Goal: Register for event/course

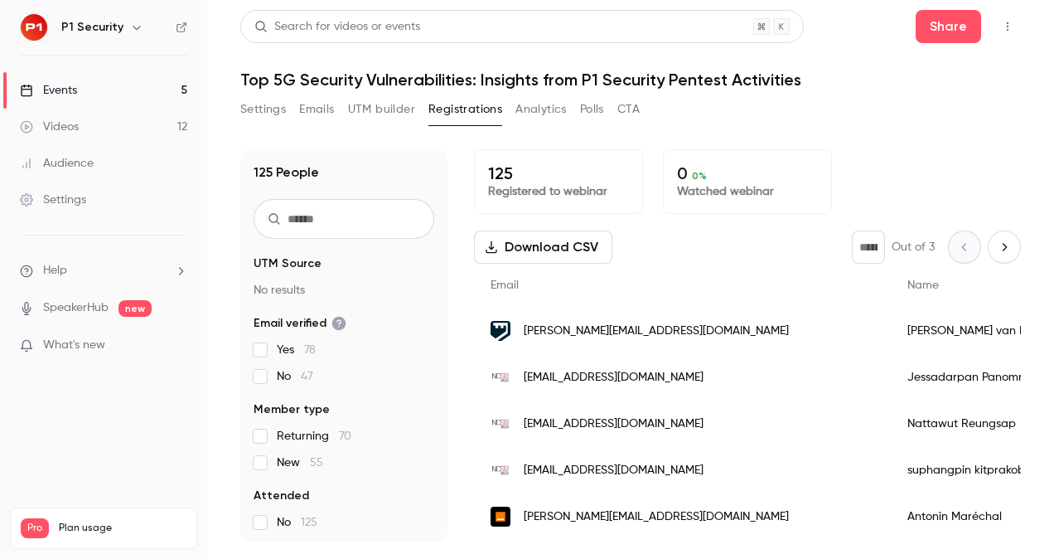
scroll to position [240, 0]
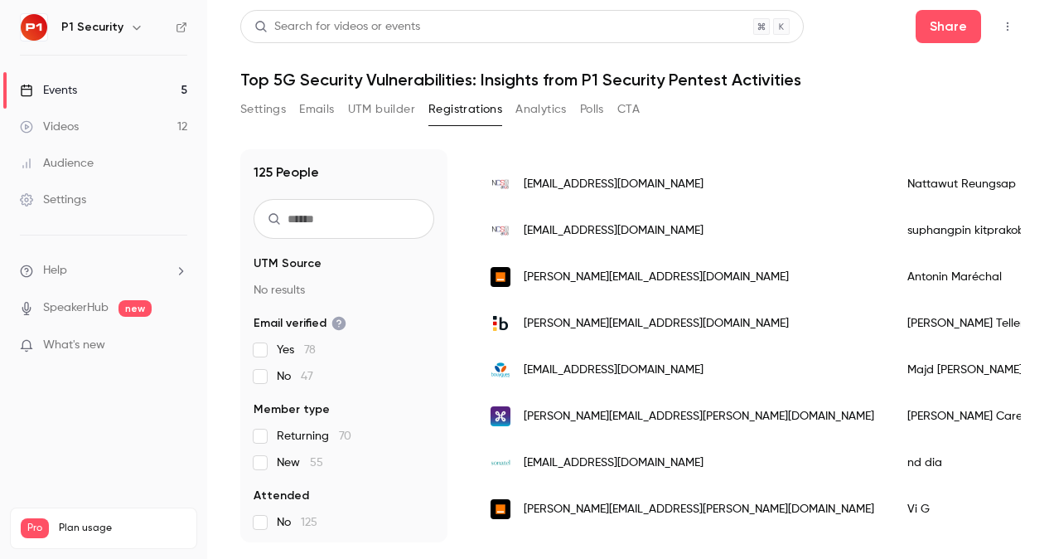
drag, startPoint x: 0, startPoint y: 0, endPoint x: 103, endPoint y: 100, distance: 143.6
click at [103, 100] on link "Events 5" at bounding box center [103, 90] width 207 height 36
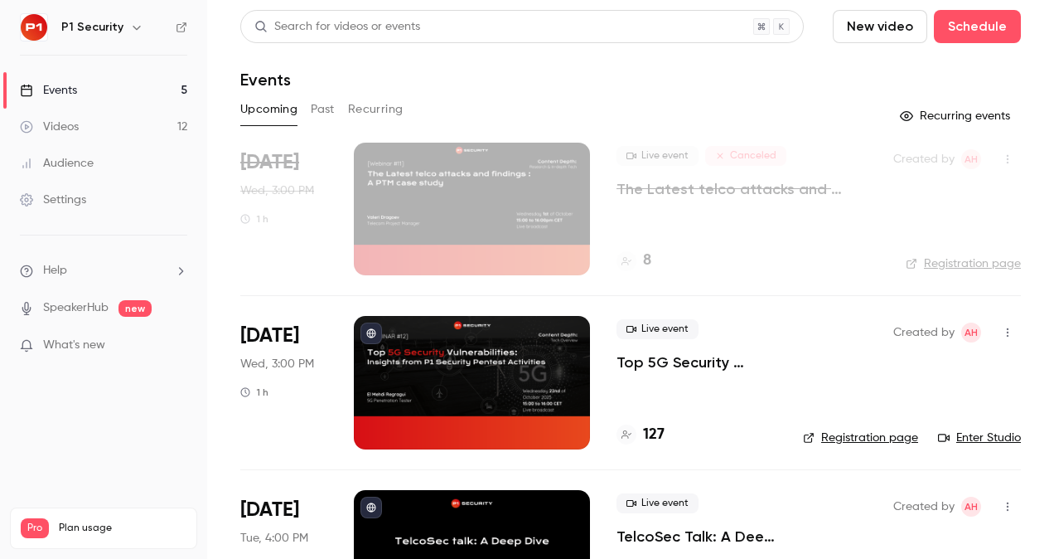
click at [99, 83] on link "Events 5" at bounding box center [103, 90] width 207 height 36
click at [681, 363] on p "Top 5G Security Vulnerabilities: Insights from P1 Security Pentest Activities" at bounding box center [697, 362] width 160 height 20
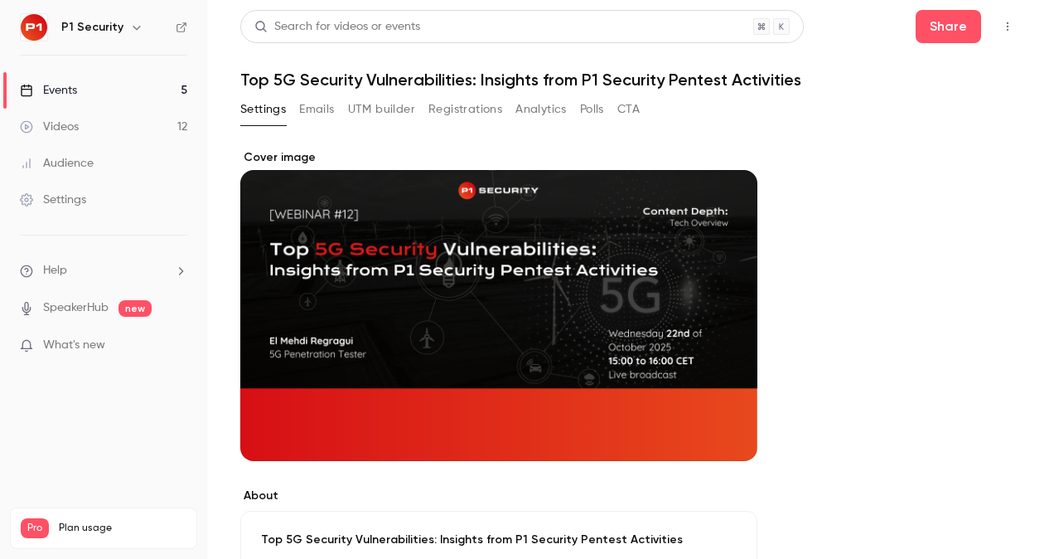
click at [480, 111] on button "Registrations" at bounding box center [465, 109] width 74 height 27
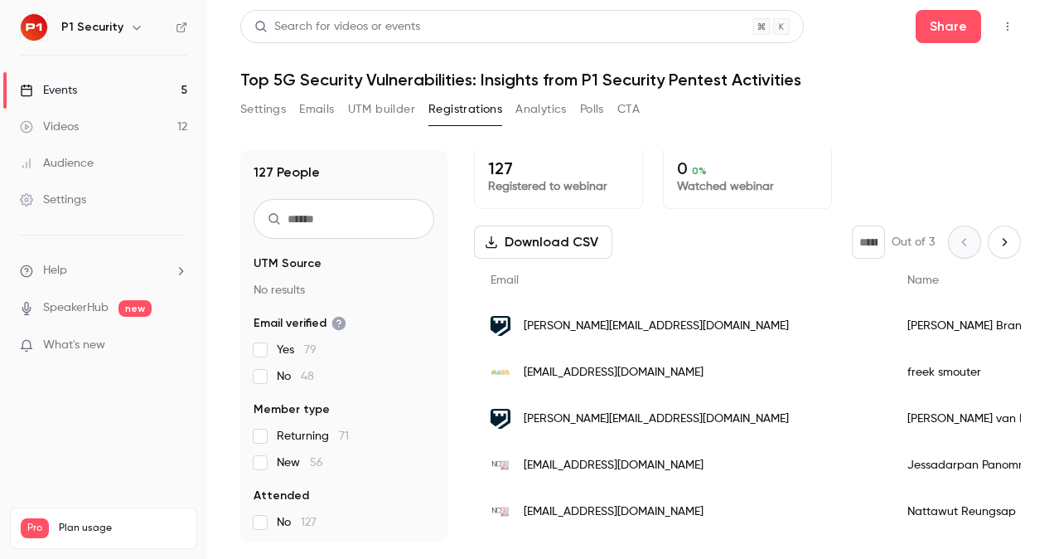
scroll to position [4, 0]
click at [124, 88] on link "Events 5" at bounding box center [103, 90] width 207 height 36
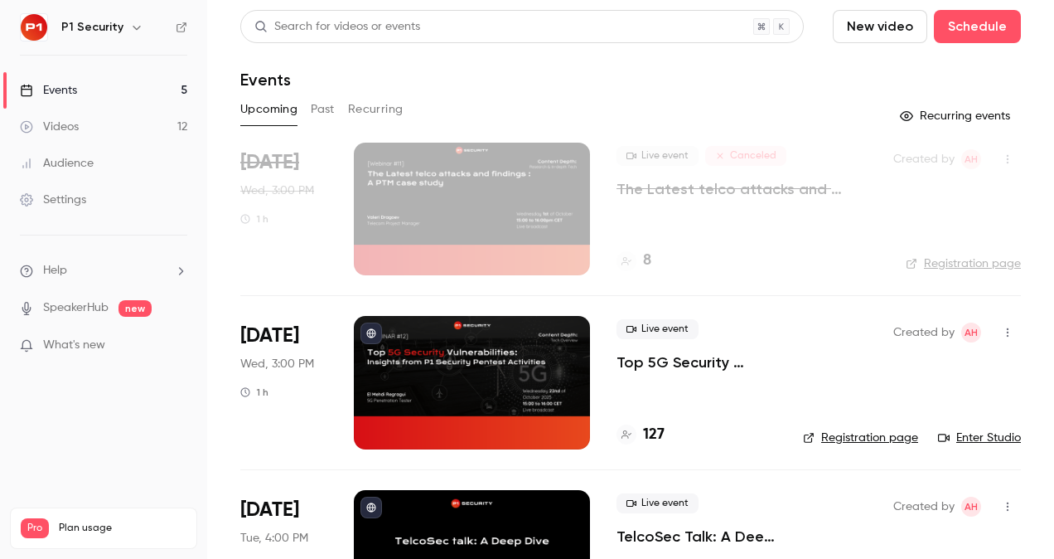
click at [714, 138] on div "Search for videos or events New video Schedule Events Upcoming Past Recurring R…" at bounding box center [630, 500] width 781 height 980
click at [648, 365] on p "Top 5G Security Vulnerabilities: Insights from P1 Security Pentest Activities" at bounding box center [697, 362] width 160 height 20
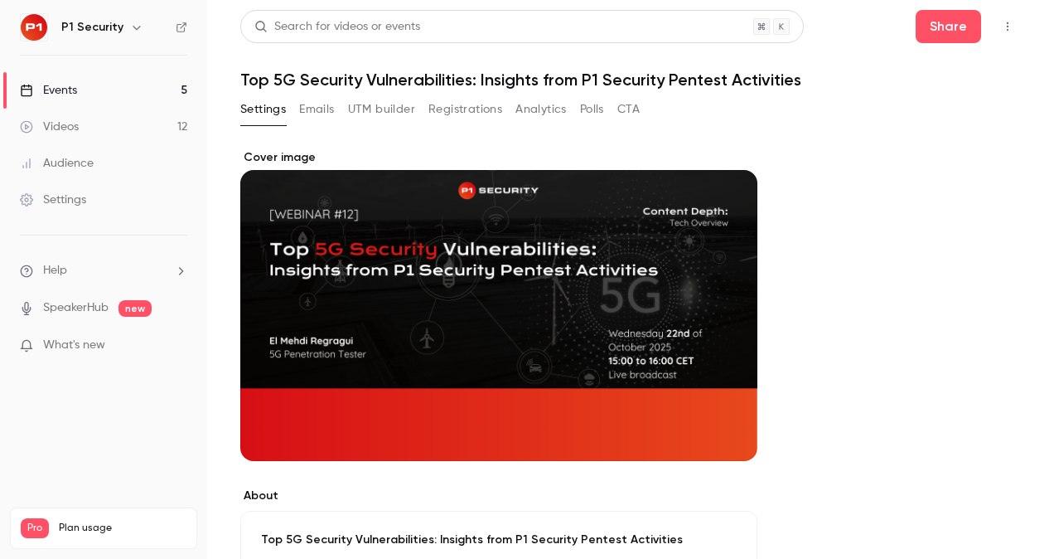
click at [479, 116] on button "Registrations" at bounding box center [465, 109] width 74 height 27
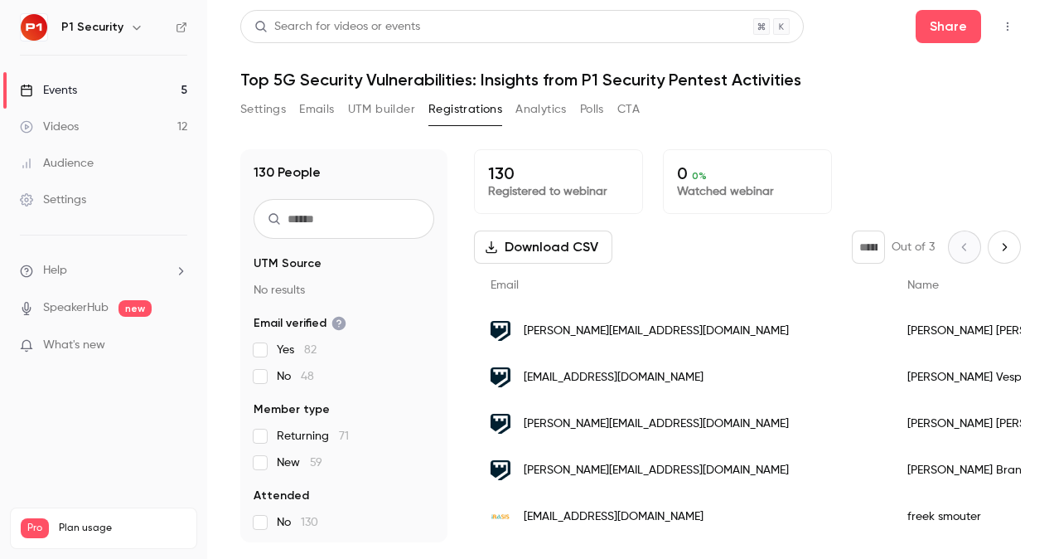
click at [305, 211] on input "text" at bounding box center [344, 219] width 181 height 40
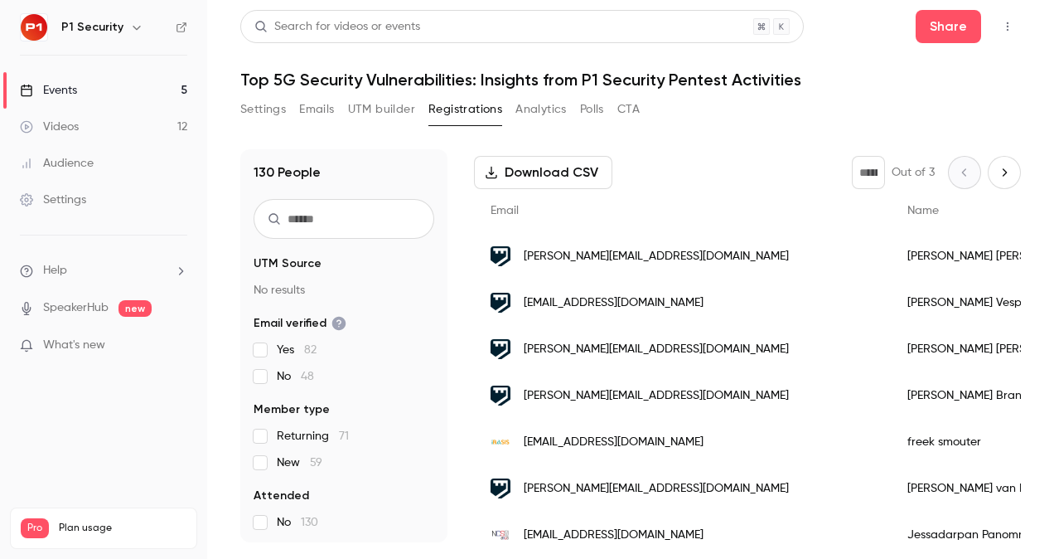
click at [151, 70] on ul "Events 5 Videos 12 Audience Settings" at bounding box center [103, 145] width 207 height 179
click at [123, 88] on link "Events 5" at bounding box center [103, 90] width 207 height 36
